Goal: Obtain resource: Download file/media

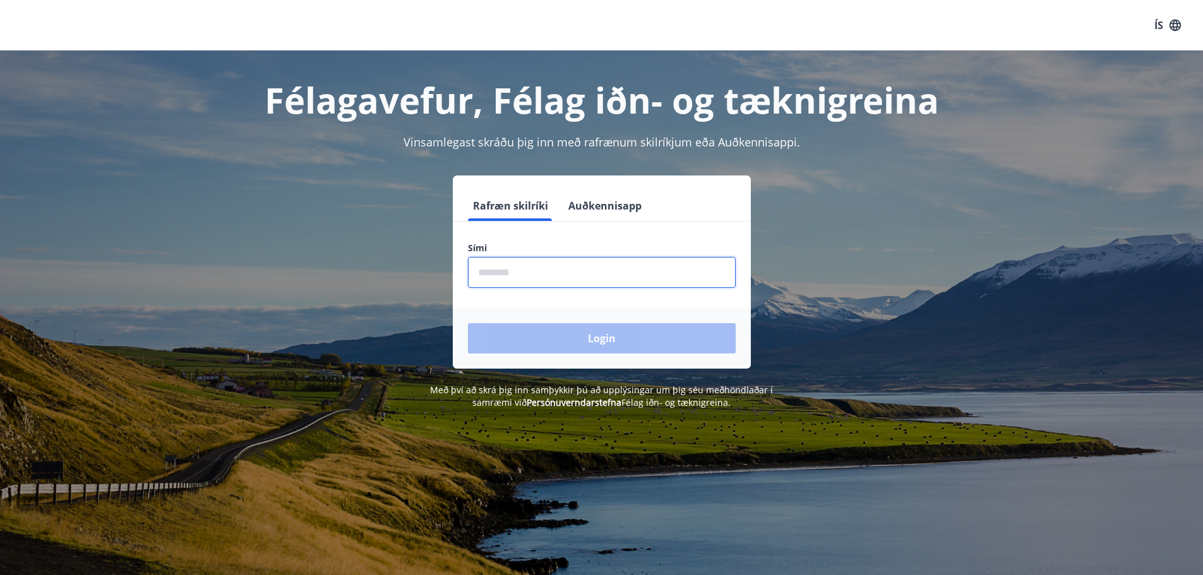
click at [550, 273] on input "phone" at bounding box center [602, 272] width 268 height 31
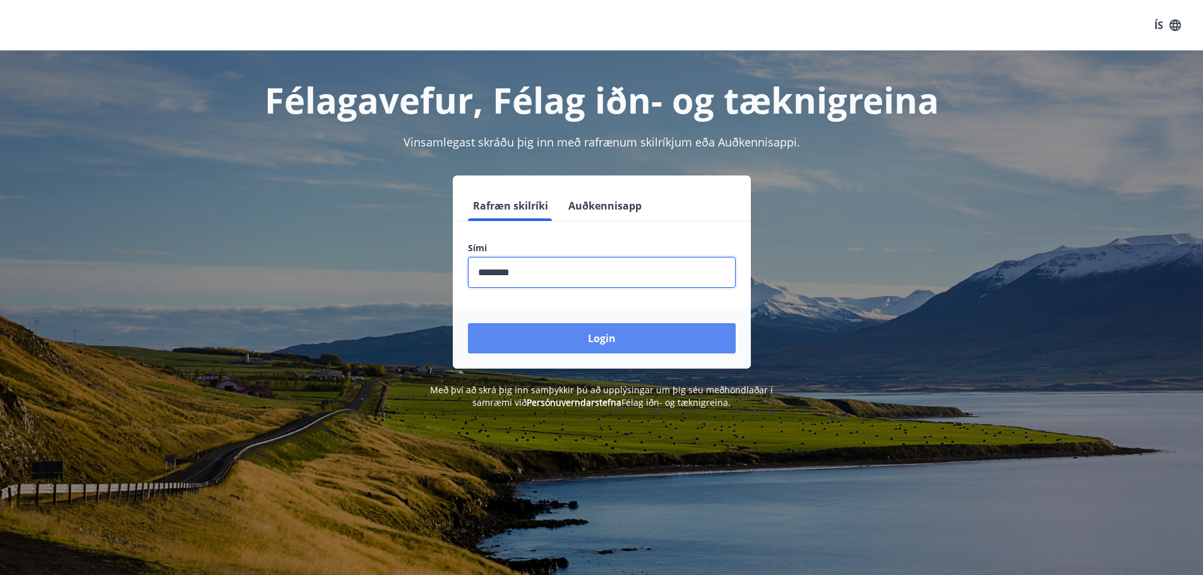
type input "********"
click at [614, 341] on button "Login" at bounding box center [602, 338] width 268 height 30
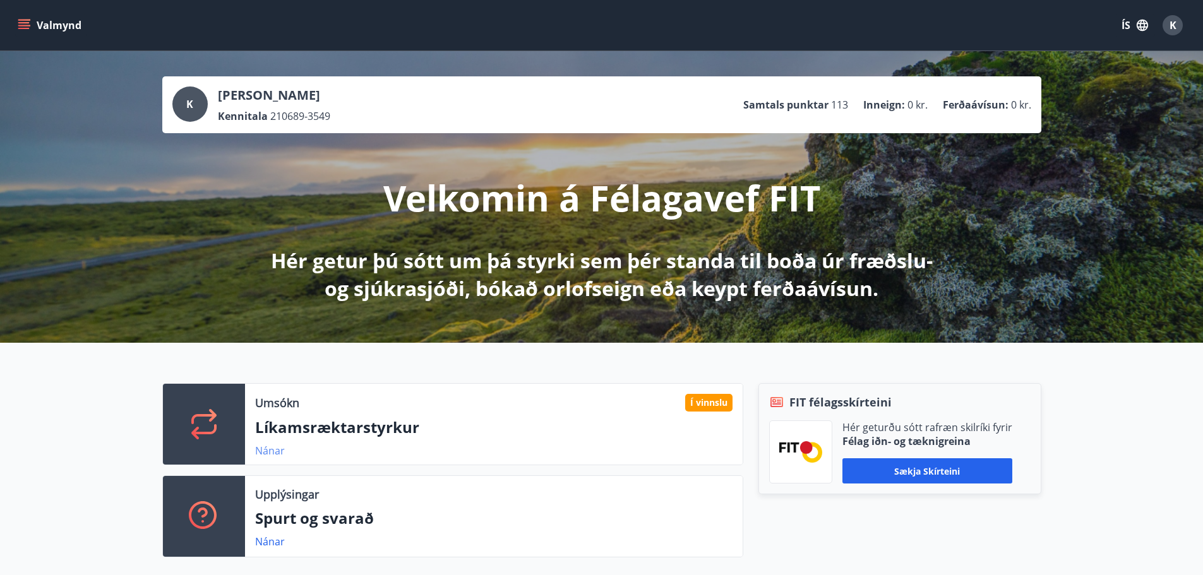
click at [270, 453] on link "Nánar" at bounding box center [270, 451] width 30 height 14
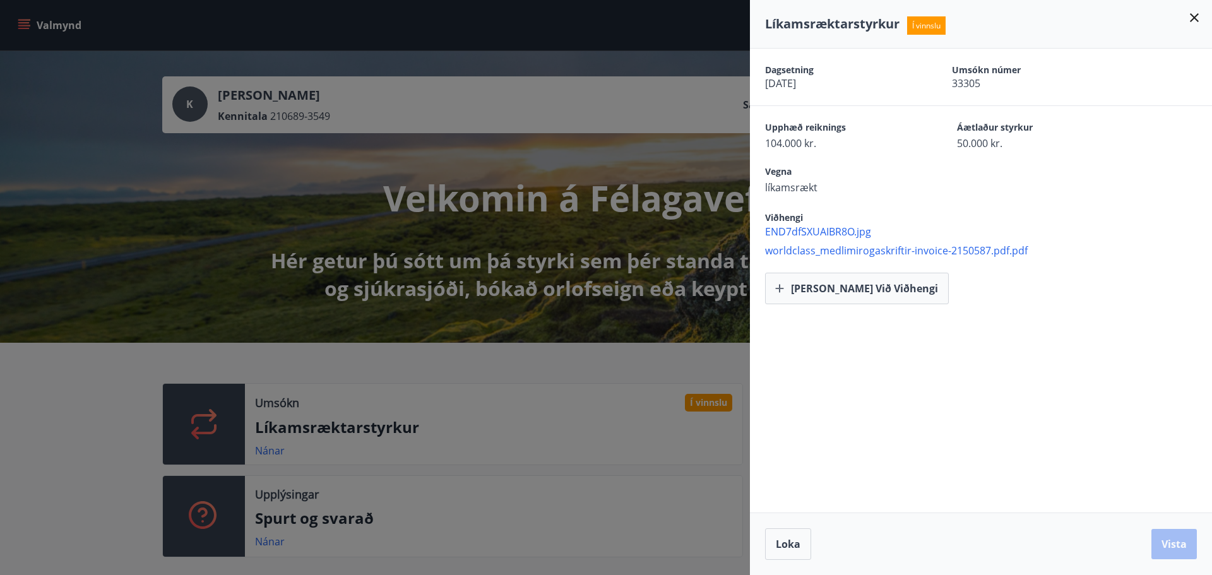
click at [911, 251] on span "worldclass_medlimirogaskriftir-invoice-2150587.pdf.pdf" at bounding box center [988, 251] width 447 height 14
drag, startPoint x: 916, startPoint y: 438, endPoint x: 933, endPoint y: 439, distance: 17.7
click at [933, 439] on div "Dagsetning 12.08.2025 Umsókn númer 33305 Upphæð reiknings 104.000 kr. Áætlaður …" at bounding box center [981, 281] width 462 height 464
